Goal: Task Accomplishment & Management: Use online tool/utility

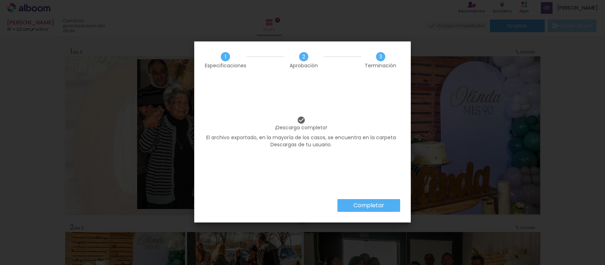
click at [387, 201] on paper-button "Completar" at bounding box center [368, 205] width 63 height 13
click at [385, 206] on iron-overlay-backdrop at bounding box center [302, 132] width 605 height 265
